Goal: Information Seeking & Learning: Learn about a topic

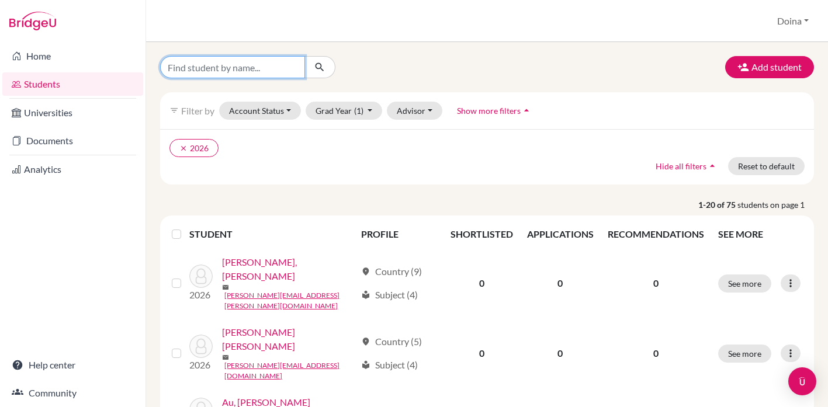
click at [243, 67] on input "Find student by name..." at bounding box center [232, 67] width 145 height 22
type input "cloris"
click at [319, 62] on icon "submit" at bounding box center [320, 67] width 12 height 12
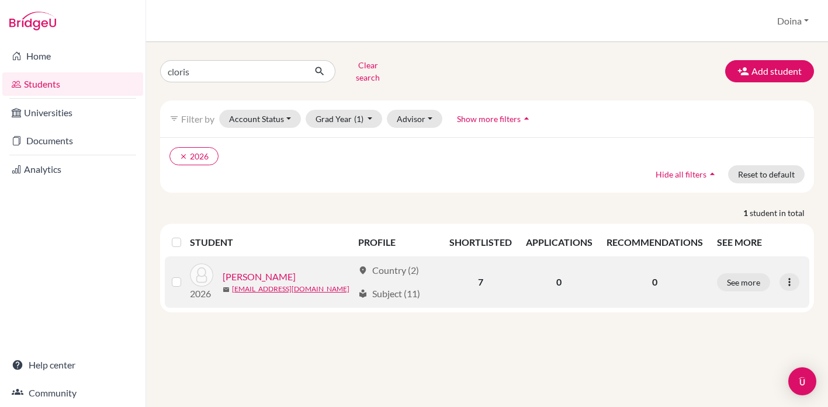
click at [250, 270] on link "[PERSON_NAME]" at bounding box center [259, 277] width 73 height 14
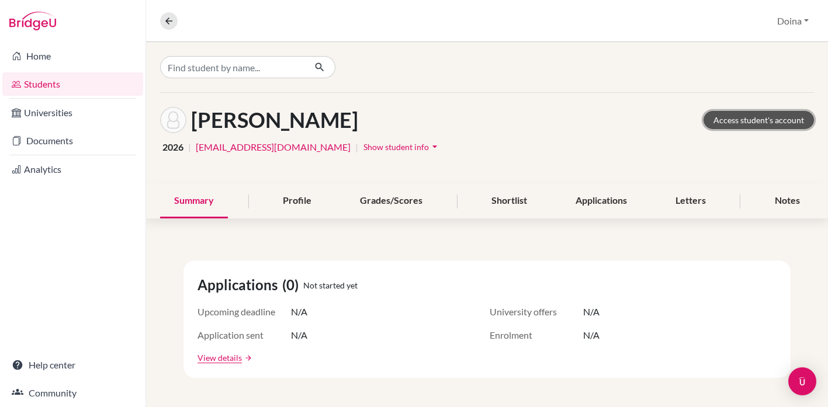
click at [737, 119] on link "Access student's account" at bounding box center [758, 120] width 110 height 18
click at [305, 204] on div "Profile" at bounding box center [297, 201] width 57 height 34
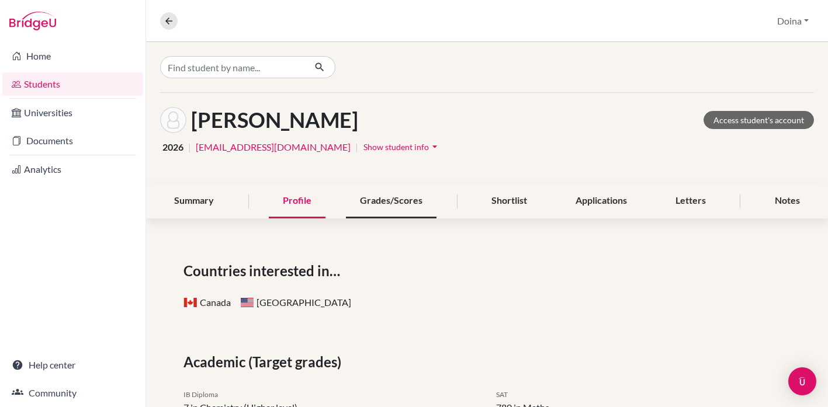
click at [397, 198] on div "Grades/Scores" at bounding box center [391, 201] width 91 height 34
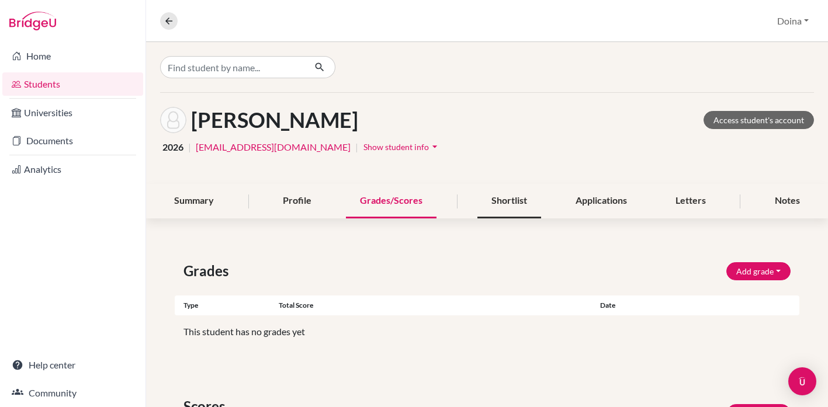
click at [513, 197] on div "Shortlist" at bounding box center [509, 201] width 64 height 34
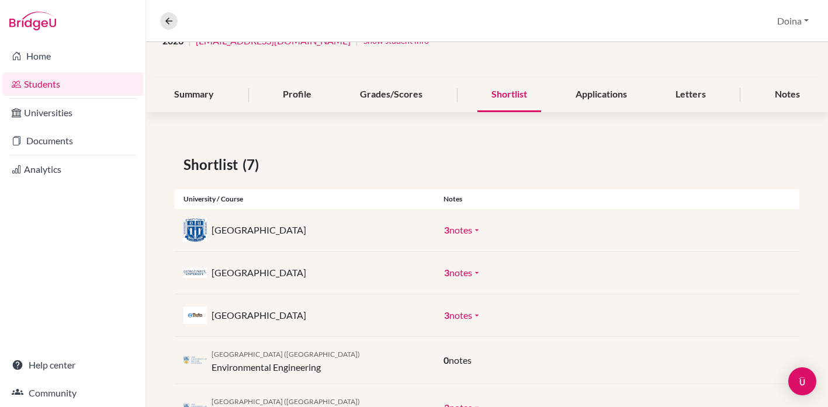
scroll to position [79, 0]
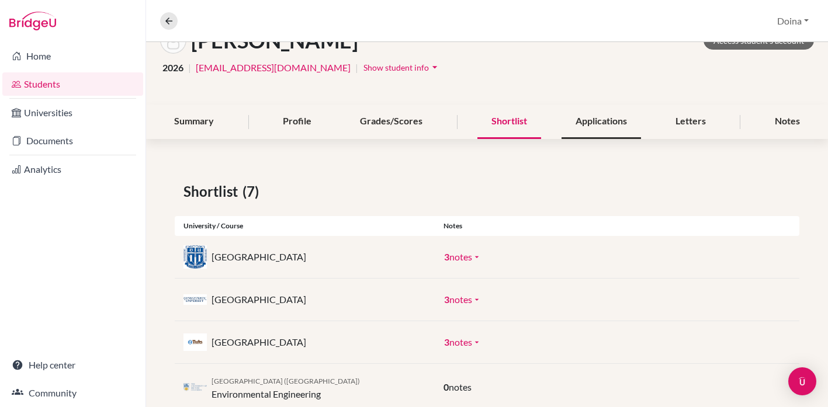
click at [606, 121] on div "Applications" at bounding box center [600, 122] width 79 height 34
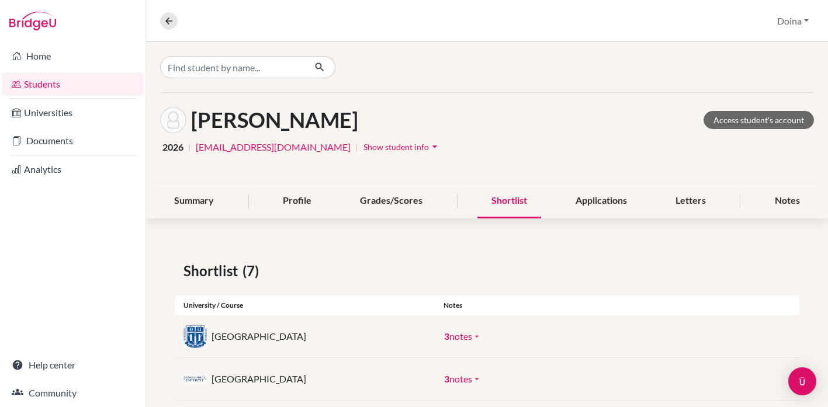
scroll to position [0, 0]
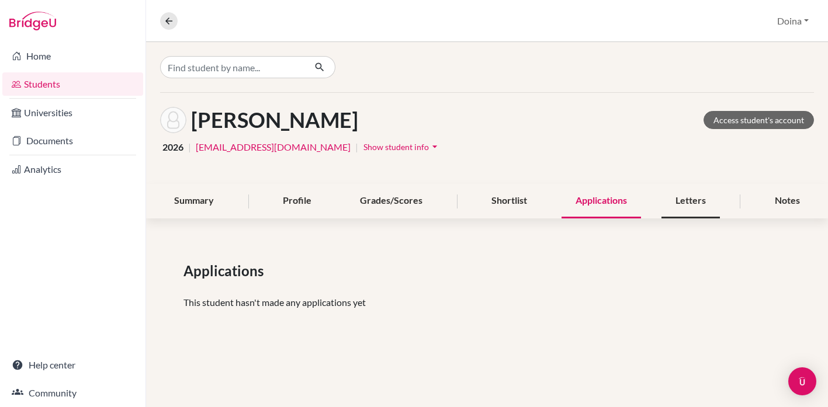
click at [681, 201] on div "Letters" at bounding box center [690, 201] width 58 height 34
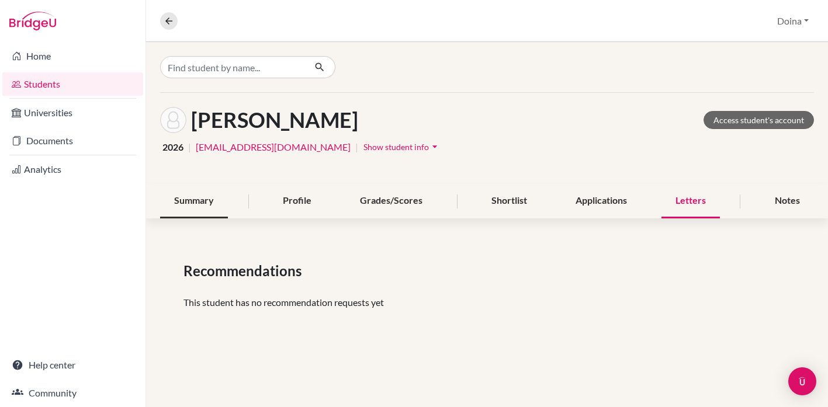
click at [205, 197] on div "Summary" at bounding box center [194, 201] width 68 height 34
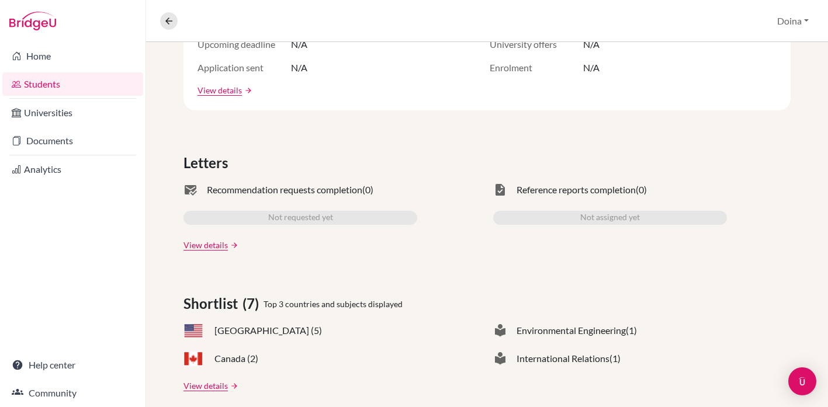
scroll to position [273, 0]
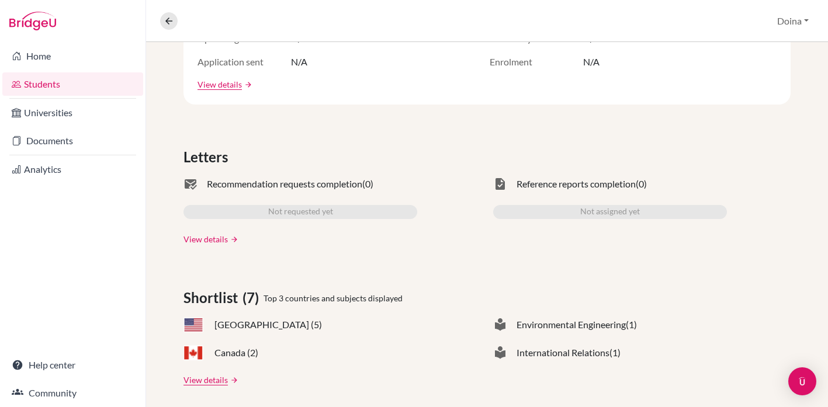
click at [221, 237] on link "View details" at bounding box center [205, 239] width 44 height 12
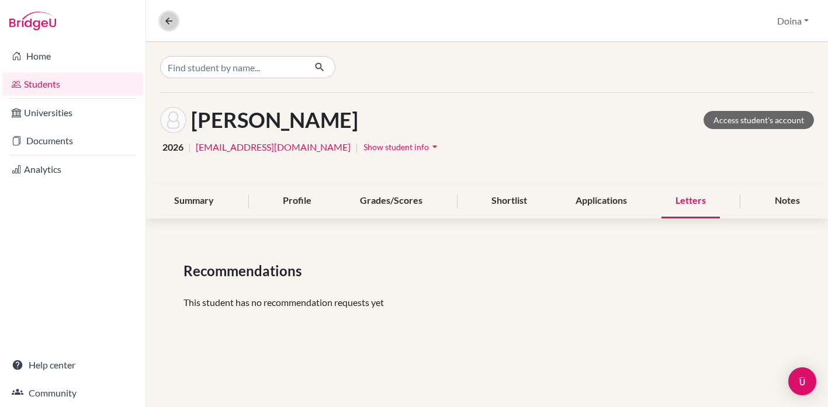
click at [168, 22] on icon at bounding box center [169, 21] width 11 height 11
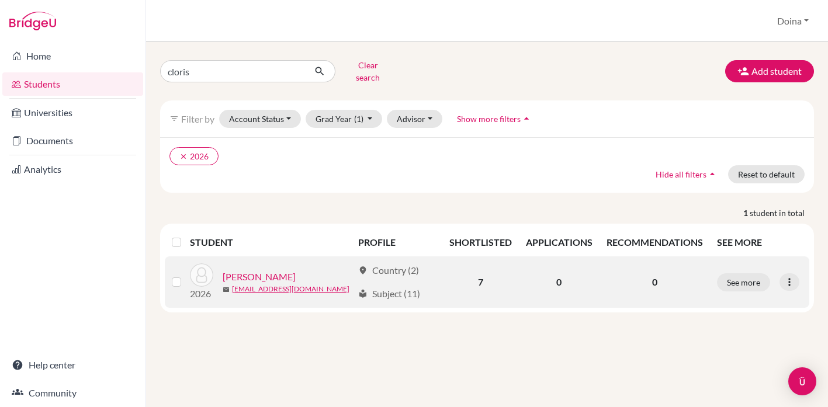
click at [252, 270] on link "[PERSON_NAME]" at bounding box center [259, 277] width 73 height 14
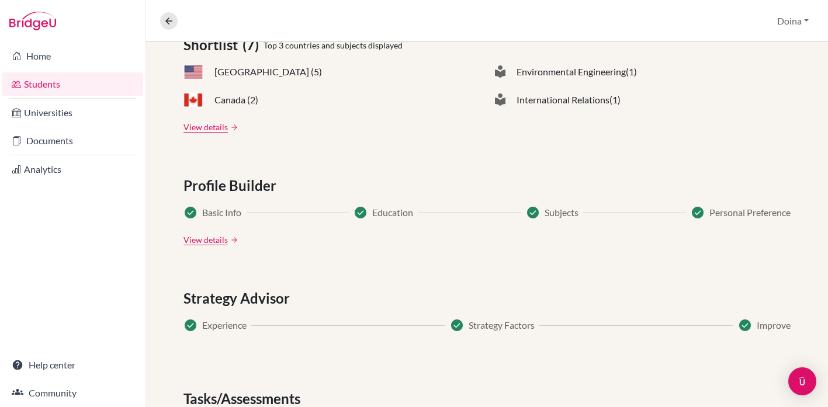
scroll to position [581, 0]
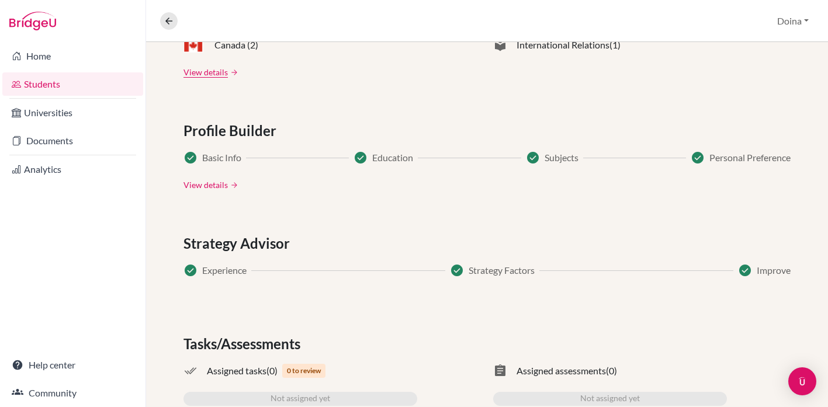
click at [220, 184] on link "View details" at bounding box center [205, 185] width 44 height 12
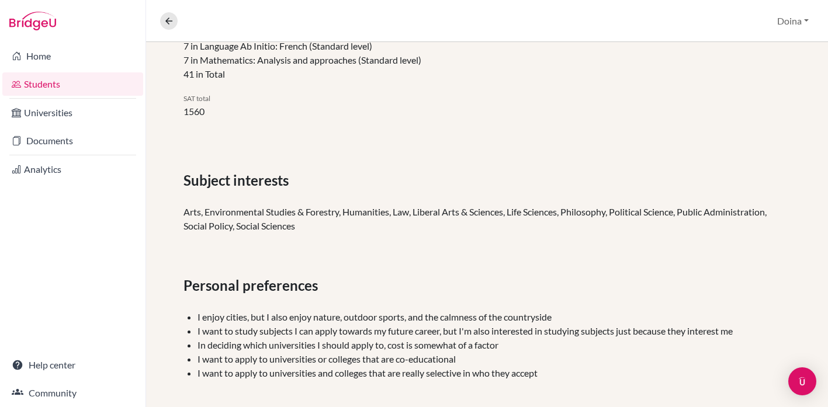
scroll to position [428, 0]
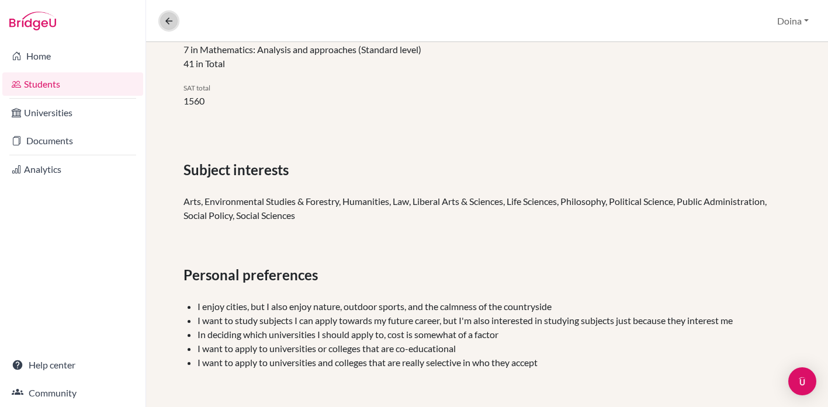
click at [165, 22] on icon at bounding box center [169, 21] width 11 height 11
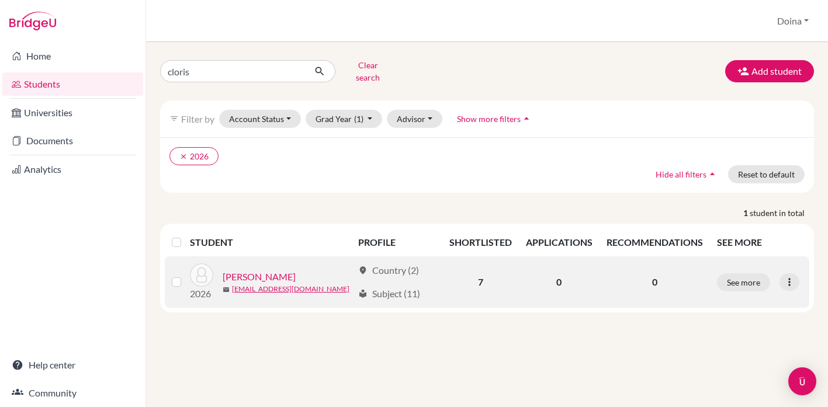
click at [248, 270] on link "[PERSON_NAME]" at bounding box center [259, 277] width 73 height 14
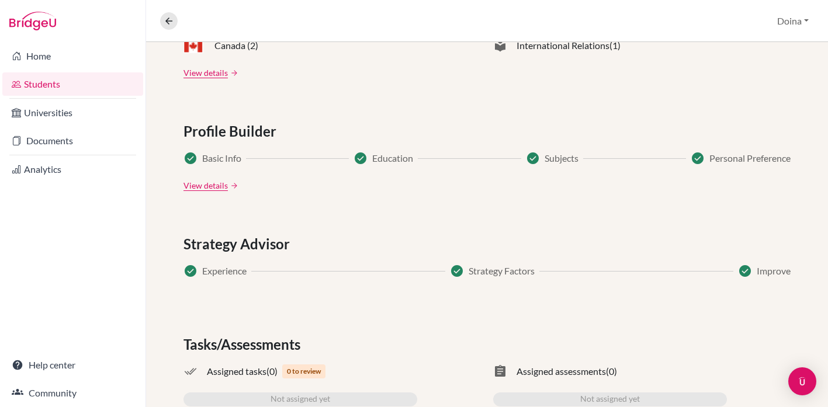
scroll to position [619, 0]
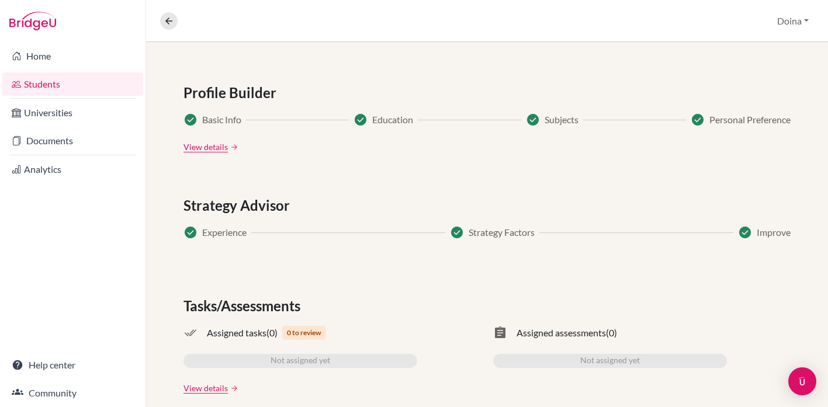
click at [197, 232] on div "check_circle Experience" at bounding box center [214, 232] width 63 height 14
click at [189, 230] on span "check_circle" at bounding box center [190, 232] width 14 height 14
click at [219, 232] on span "Experience" at bounding box center [224, 232] width 44 height 14
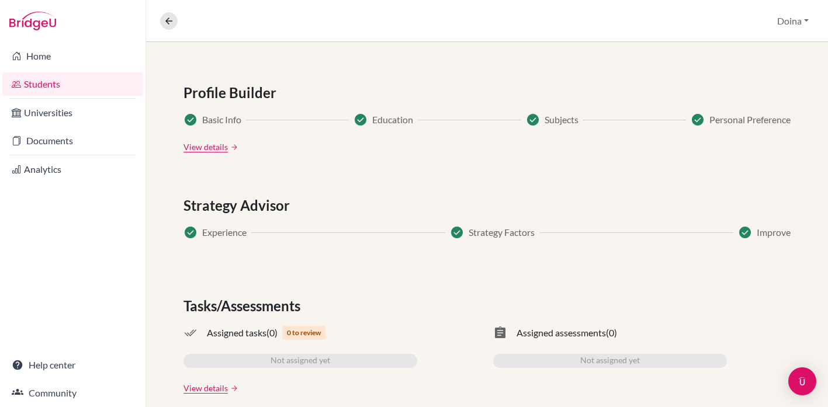
click at [457, 234] on span "check_circle" at bounding box center [457, 232] width 14 height 14
click at [746, 232] on span "check_circle" at bounding box center [745, 232] width 14 height 14
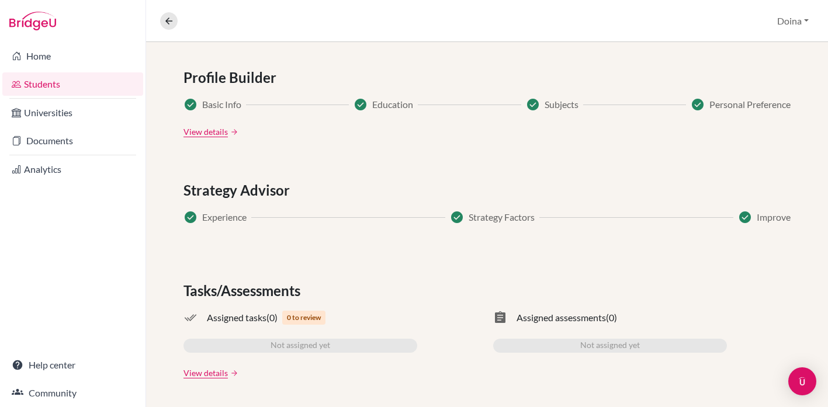
click at [228, 371] on link "arrow_forward" at bounding box center [233, 373] width 11 height 8
